Goal: Transaction & Acquisition: Purchase product/service

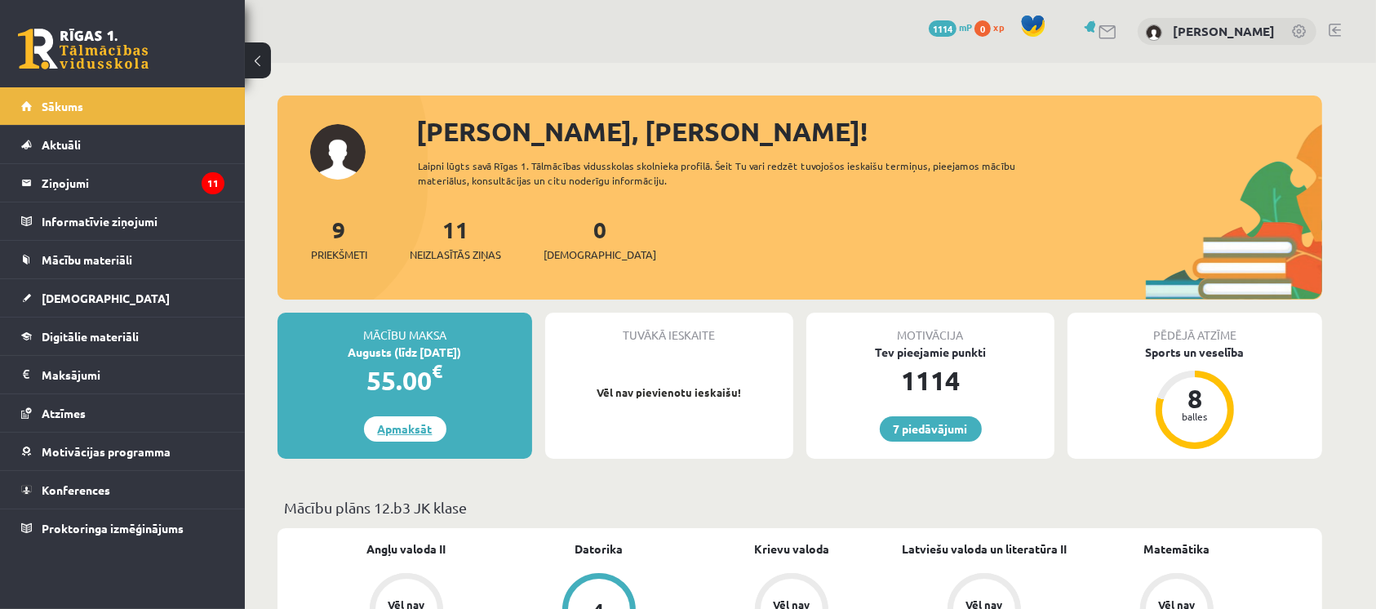
click at [416, 423] on link "Apmaksāt" at bounding box center [405, 428] width 82 height 25
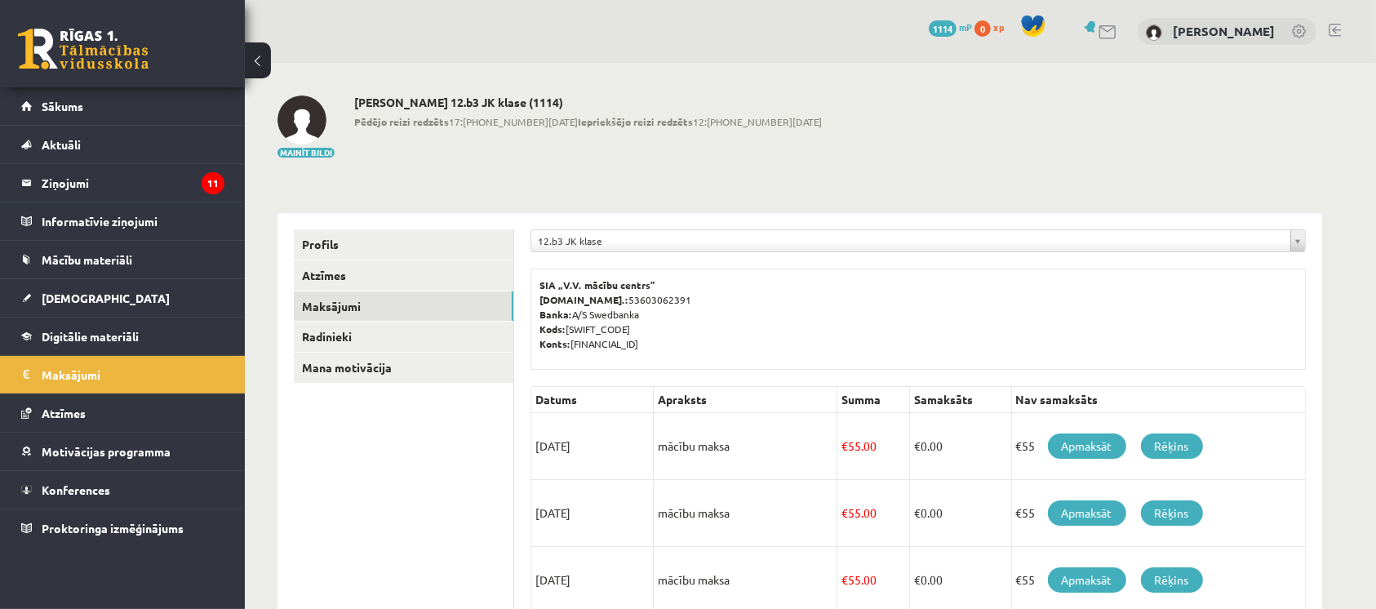
drag, startPoint x: 1375, startPoint y: 194, endPoint x: 1373, endPoint y: 255, distance: 60.5
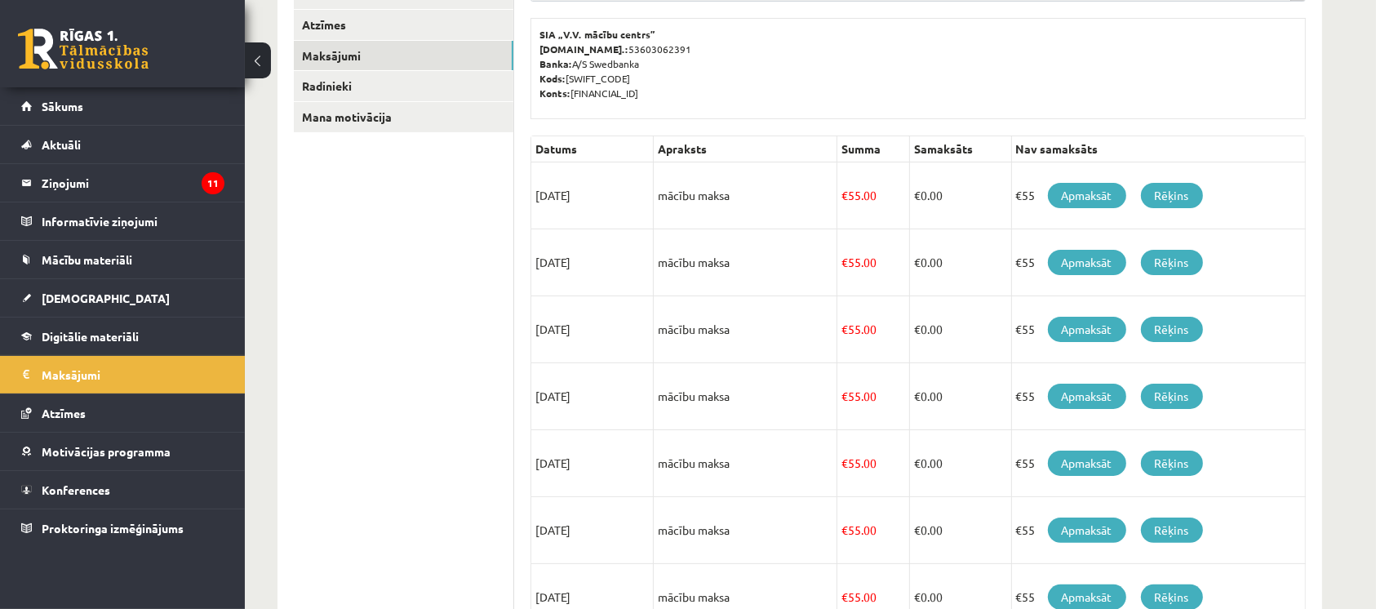
scroll to position [248, 0]
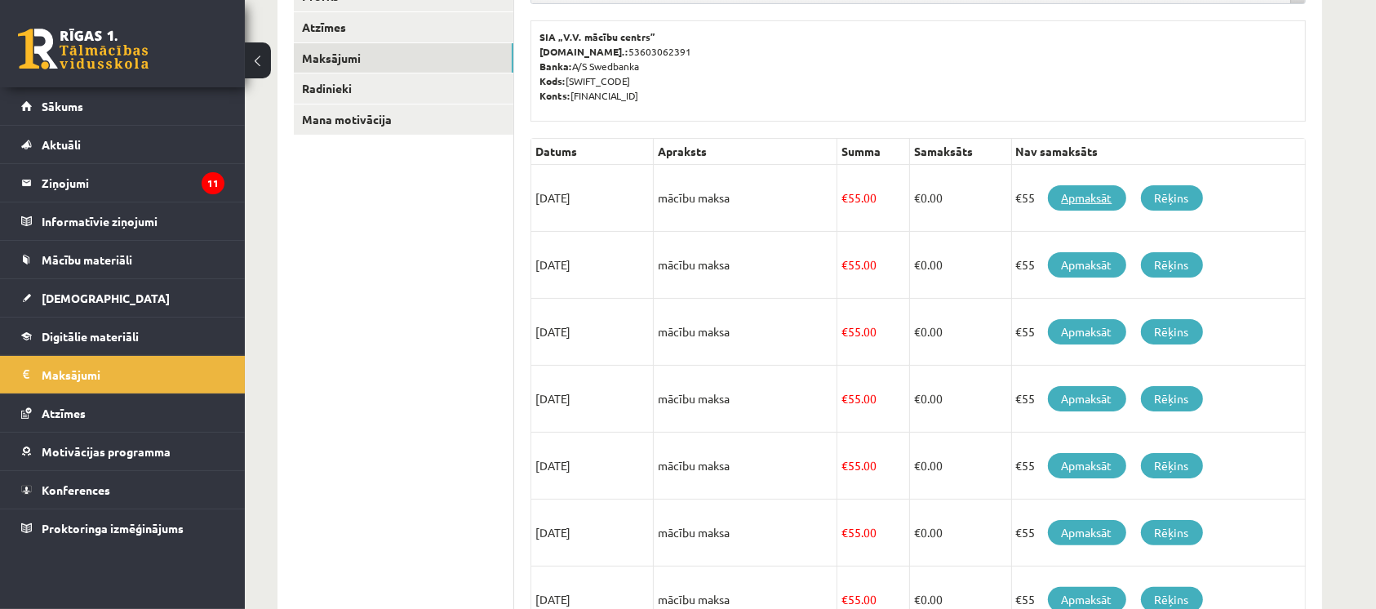
click at [1082, 197] on link "Apmaksāt" at bounding box center [1087, 197] width 78 height 25
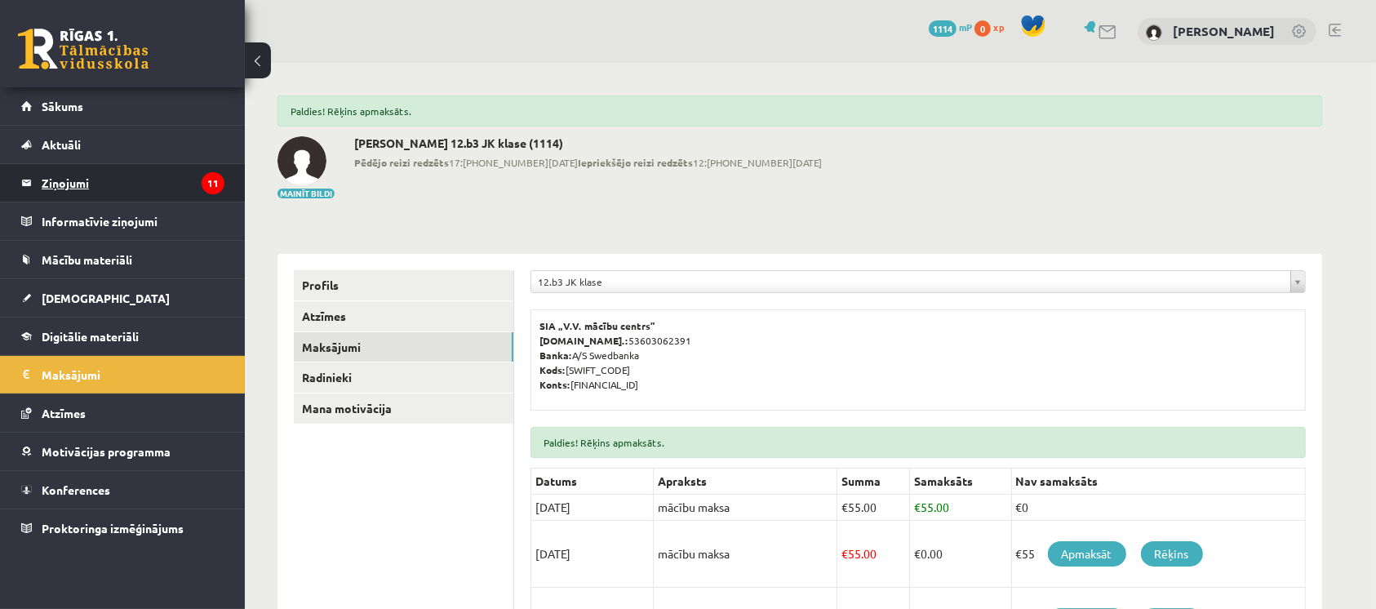
click at [178, 185] on legend "Ziņojumi 11" at bounding box center [133, 183] width 183 height 38
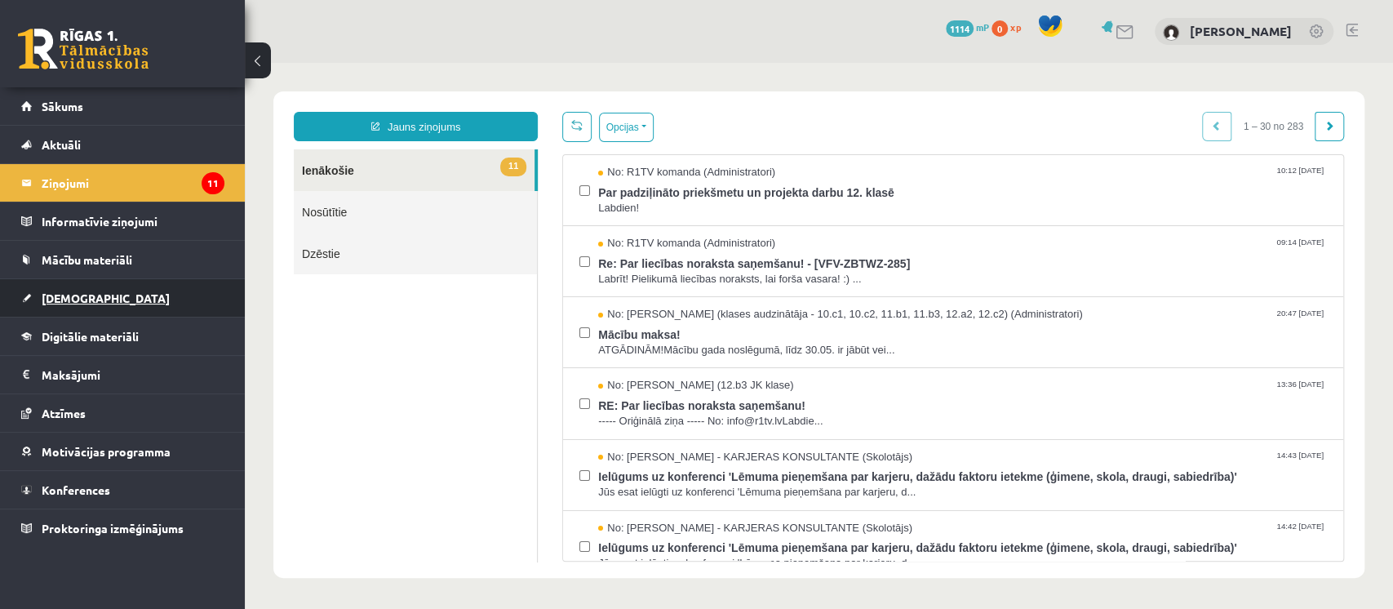
click at [76, 293] on span "[DEMOGRAPHIC_DATA]" at bounding box center [106, 298] width 128 height 15
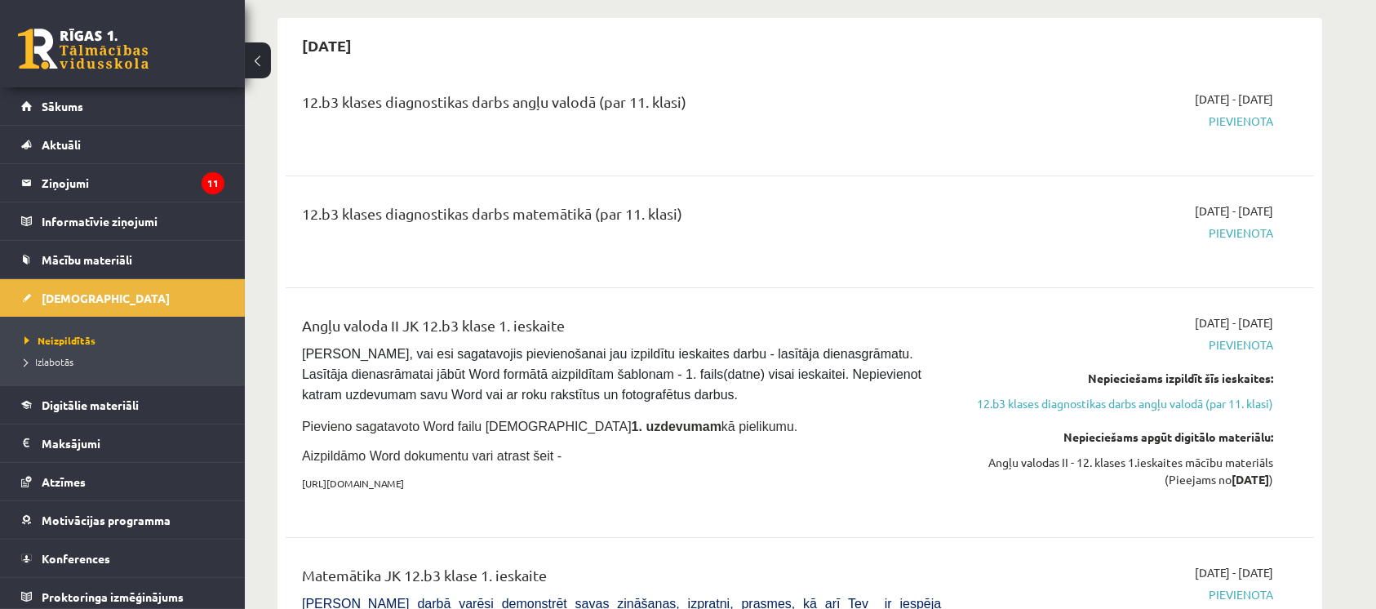
scroll to position [131, 0]
